Goal: Task Accomplishment & Management: Manage account settings

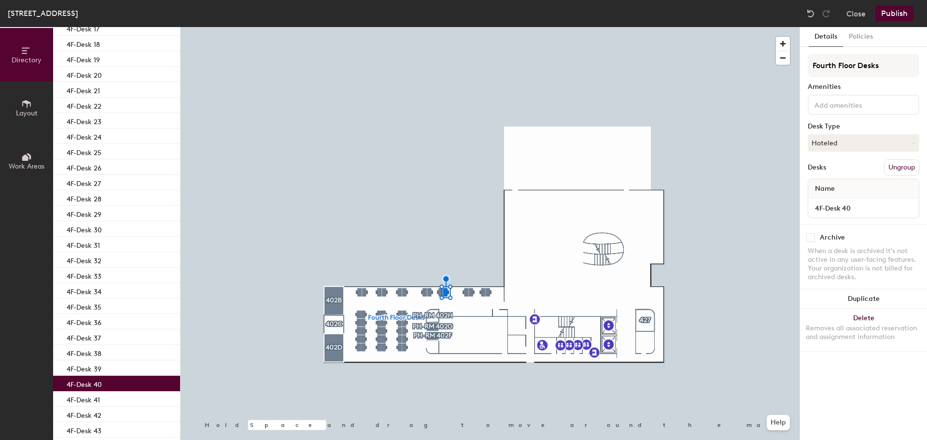
scroll to position [325, 0]
click at [145, 382] on div "4F-Desk 40" at bounding box center [116, 384] width 127 height 15
drag, startPoint x: 144, startPoint y: 382, endPoint x: 818, endPoint y: 144, distance: 714.1
click at [818, 144] on button "Hoteled" at bounding box center [864, 142] width 112 height 17
click at [826, 171] on div "Assigned" at bounding box center [857, 173] width 97 height 14
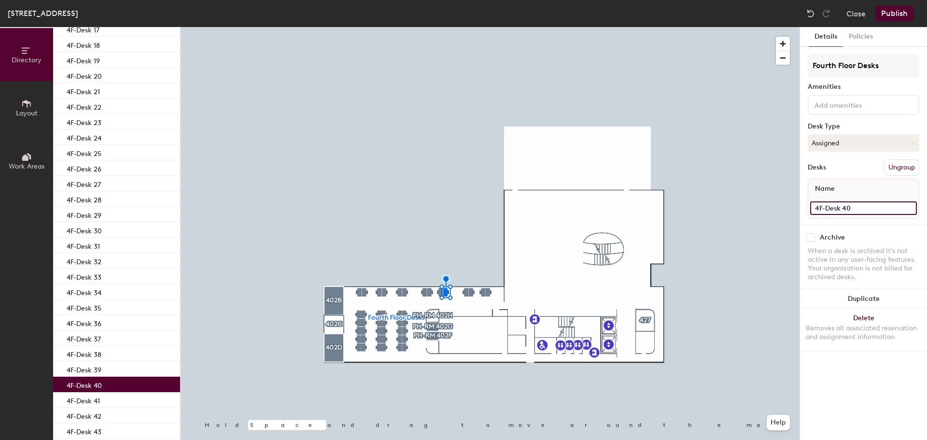
click at [871, 209] on input "4F-Desk 40" at bounding box center [864, 208] width 107 height 14
click at [876, 185] on div "Name" at bounding box center [864, 188] width 111 height 19
click at [825, 185] on span "Name" at bounding box center [825, 188] width 29 height 17
click at [911, 144] on icon at bounding box center [913, 143] width 4 height 4
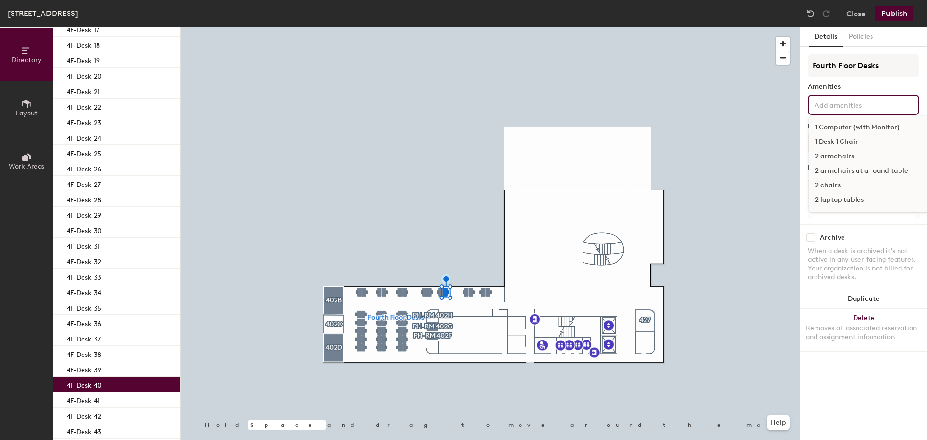
click at [850, 104] on input at bounding box center [856, 105] width 87 height 12
click at [741, 27] on div at bounding box center [490, 27] width 619 height 0
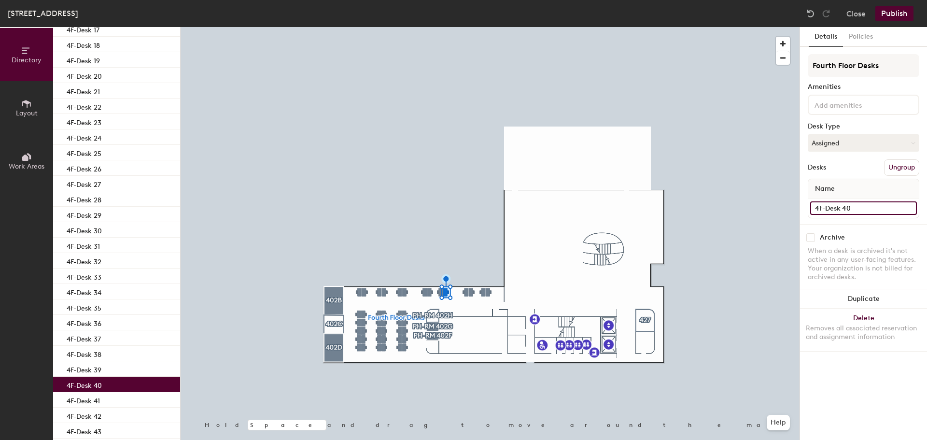
click at [862, 210] on input "4F-Desk 40" at bounding box center [864, 208] width 107 height 14
click at [863, 208] on input "4F-Desk 40" at bounding box center [864, 208] width 107 height 14
click at [866, 208] on input "4F-Desk 40" at bounding box center [864, 208] width 107 height 14
click at [873, 189] on div "Name" at bounding box center [864, 188] width 111 height 19
drag, startPoint x: 856, startPoint y: 185, endPoint x: 851, endPoint y: 186, distance: 5.8
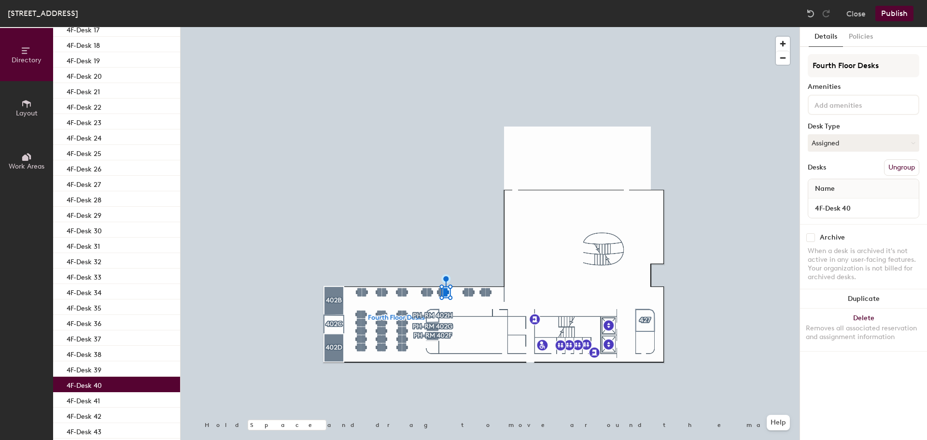
click at [856, 185] on div "Name" at bounding box center [864, 188] width 111 height 19
click at [839, 186] on span "Name" at bounding box center [825, 188] width 29 height 17
click at [894, 14] on button "Publish" at bounding box center [895, 13] width 38 height 15
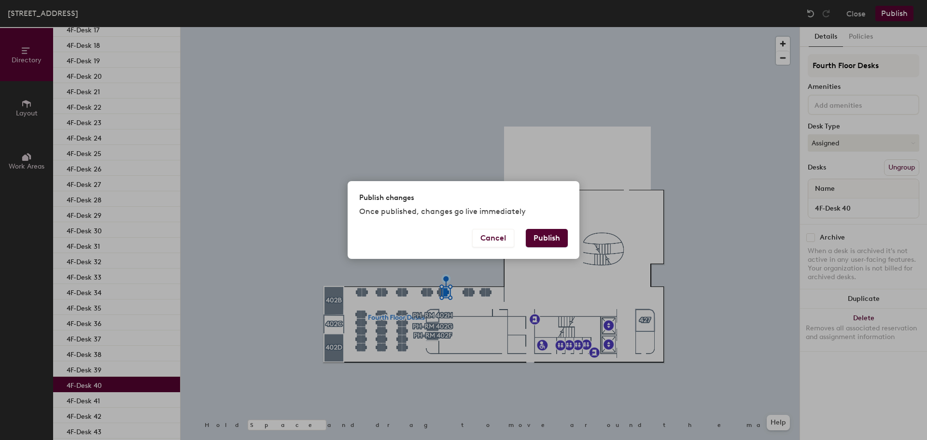
click at [540, 238] on button "Publish" at bounding box center [547, 238] width 42 height 18
